Goal: Task Accomplishment & Management: Manage account settings

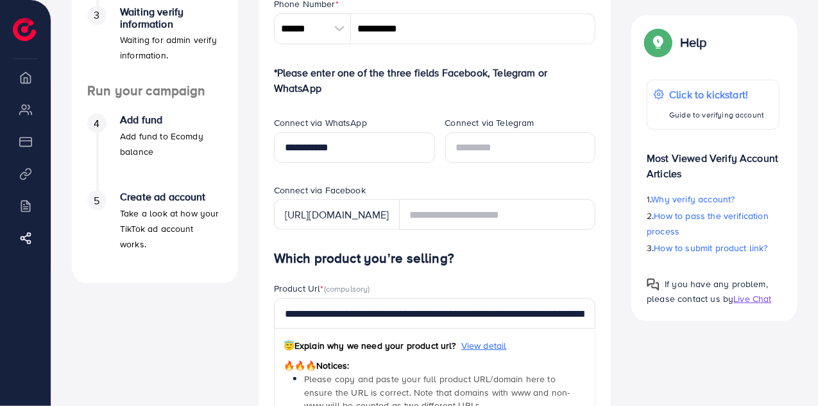
scroll to position [327, 0]
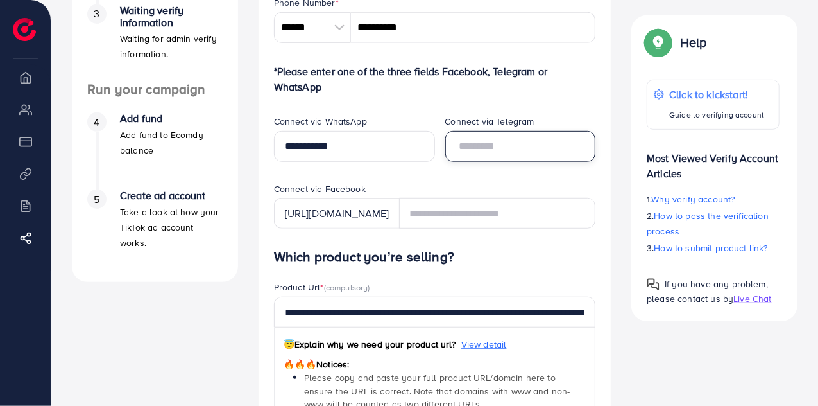
click at [503, 136] on input "text" at bounding box center [520, 146] width 151 height 31
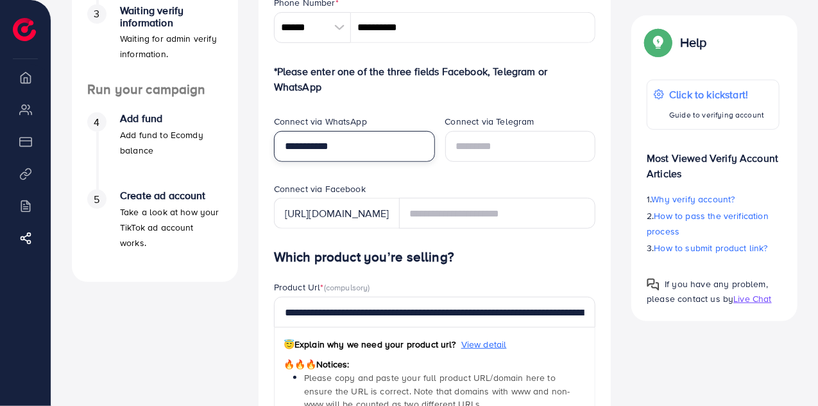
click at [389, 141] on input "**********" at bounding box center [354, 146] width 161 height 31
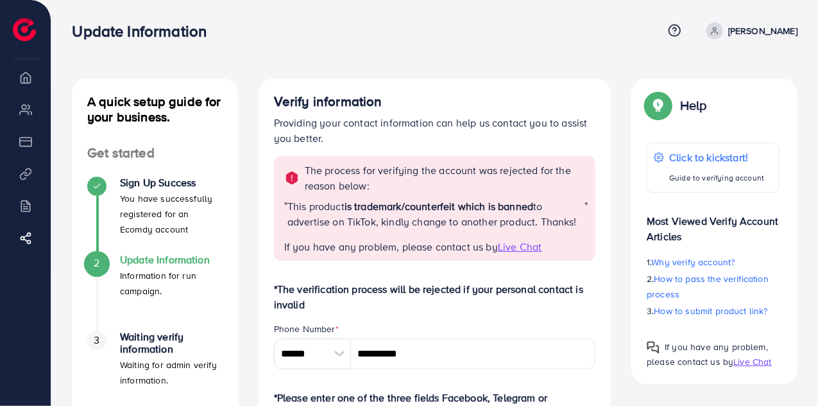
scroll to position [1, 0]
